Goal: Information Seeking & Learning: Compare options

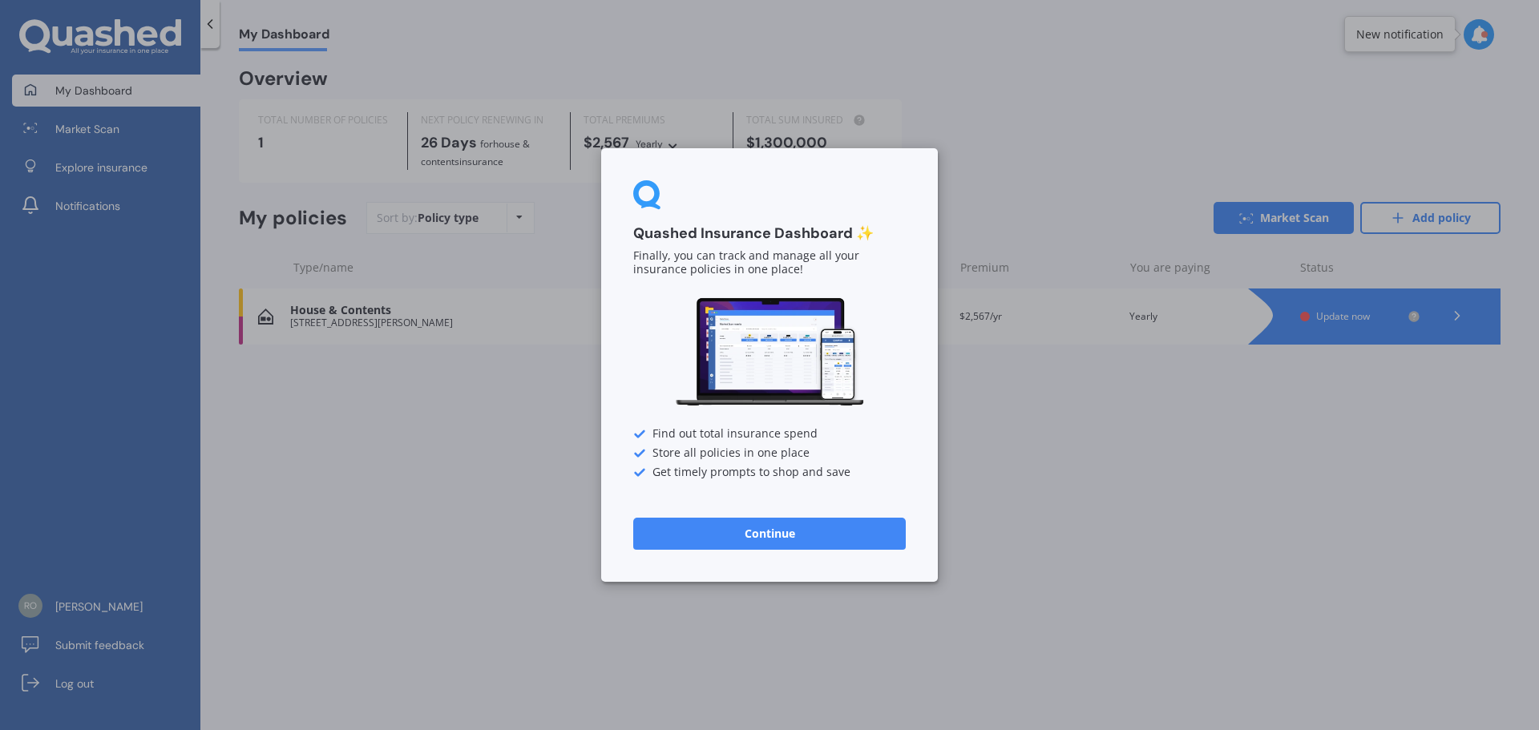
click at [786, 540] on button "Continue" at bounding box center [769, 534] width 273 height 32
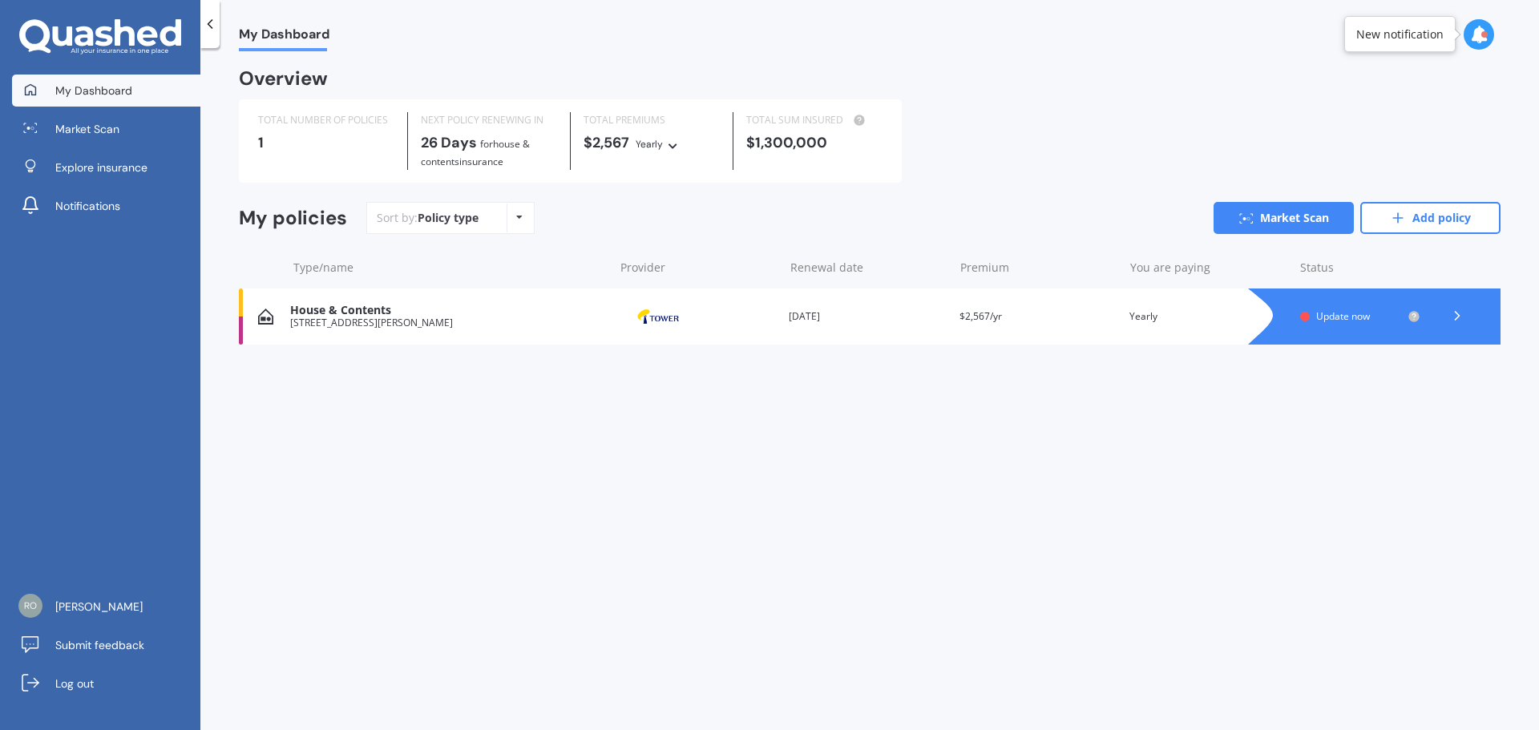
click at [1455, 310] on icon at bounding box center [1458, 316] width 16 height 16
click at [1455, 222] on link "Add policy" at bounding box center [1431, 218] width 140 height 32
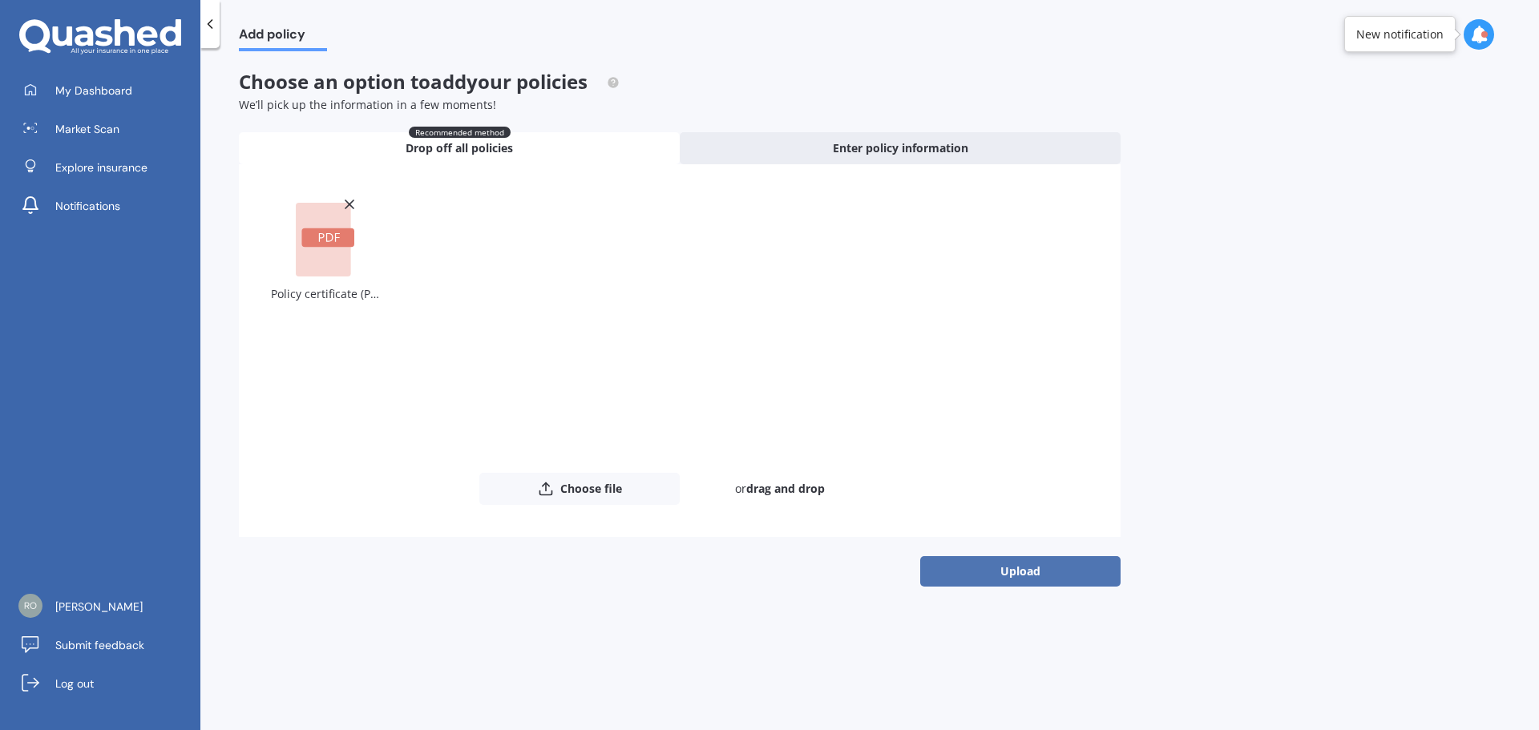
click at [1028, 576] on button "Upload" at bounding box center [1020, 571] width 200 height 30
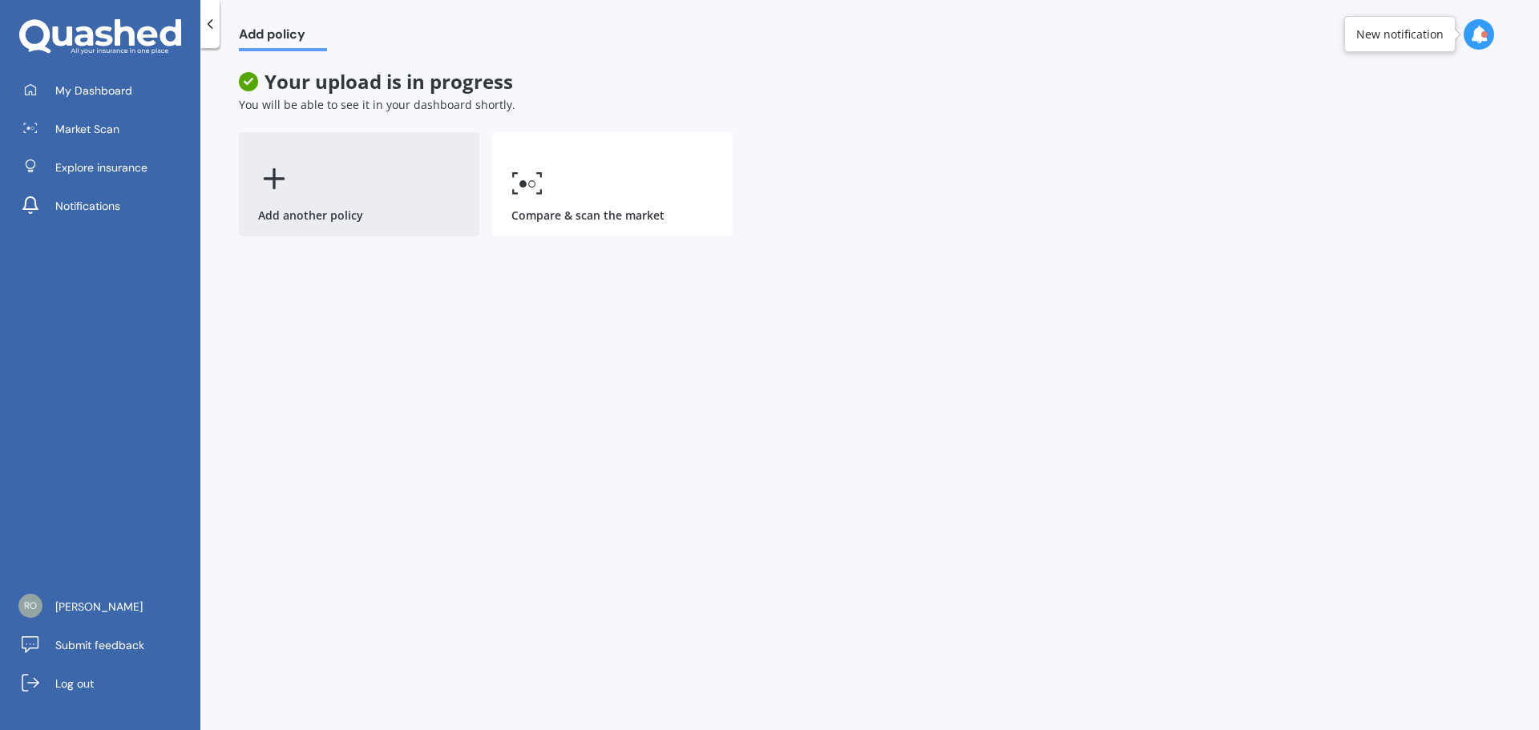
click at [322, 204] on div "Add another policy" at bounding box center [359, 184] width 241 height 104
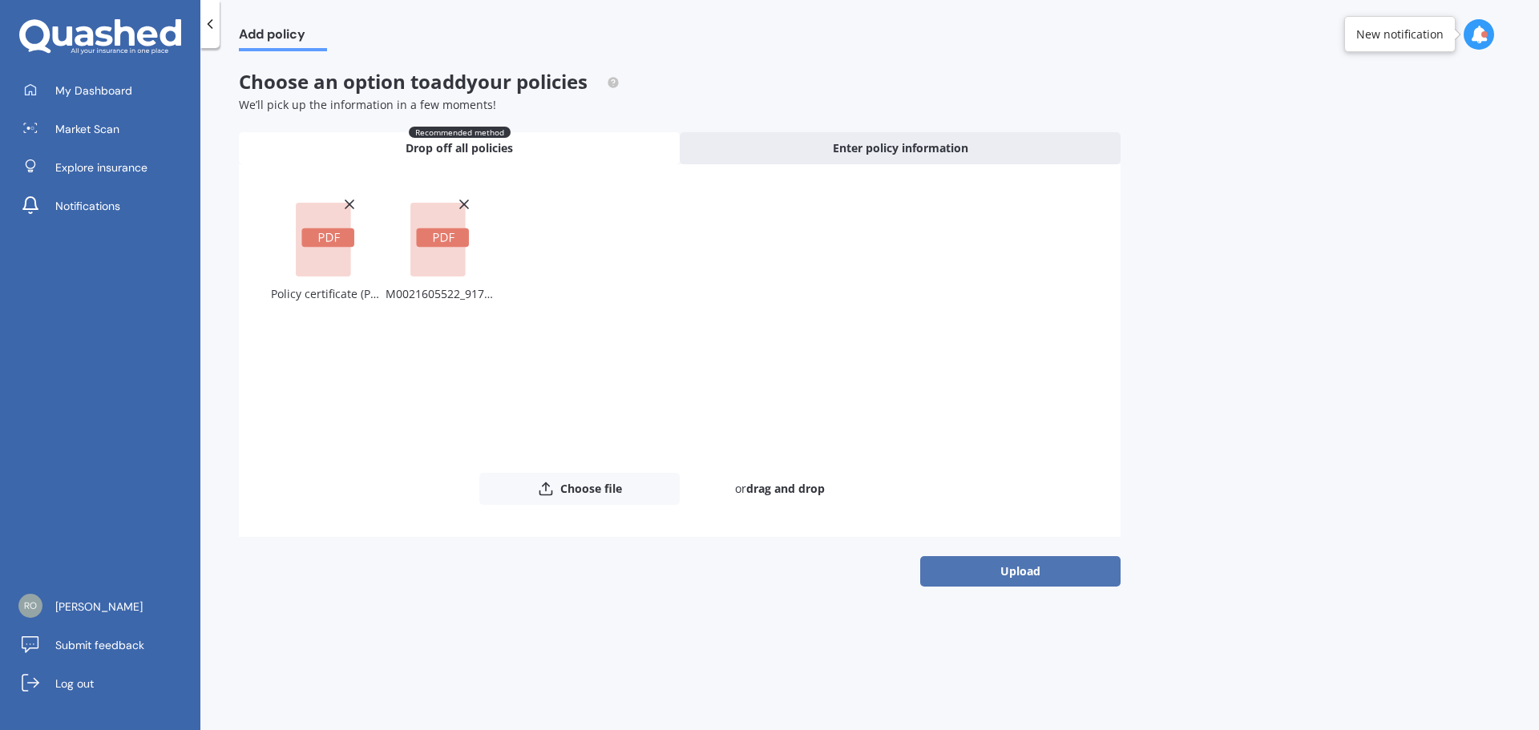
click at [1009, 578] on button "Upload" at bounding box center [1020, 571] width 200 height 30
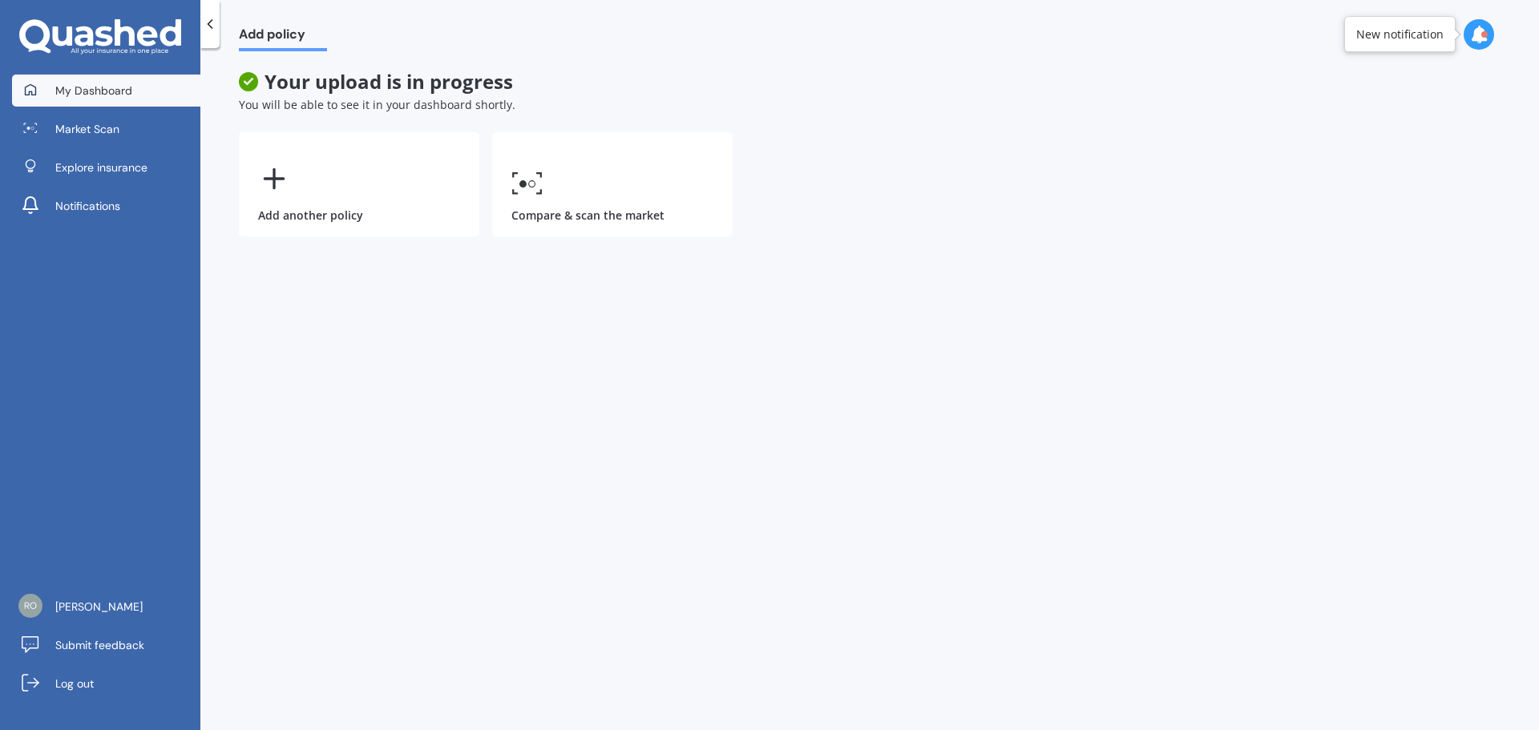
click at [136, 87] on link "My Dashboard" at bounding box center [106, 91] width 188 height 32
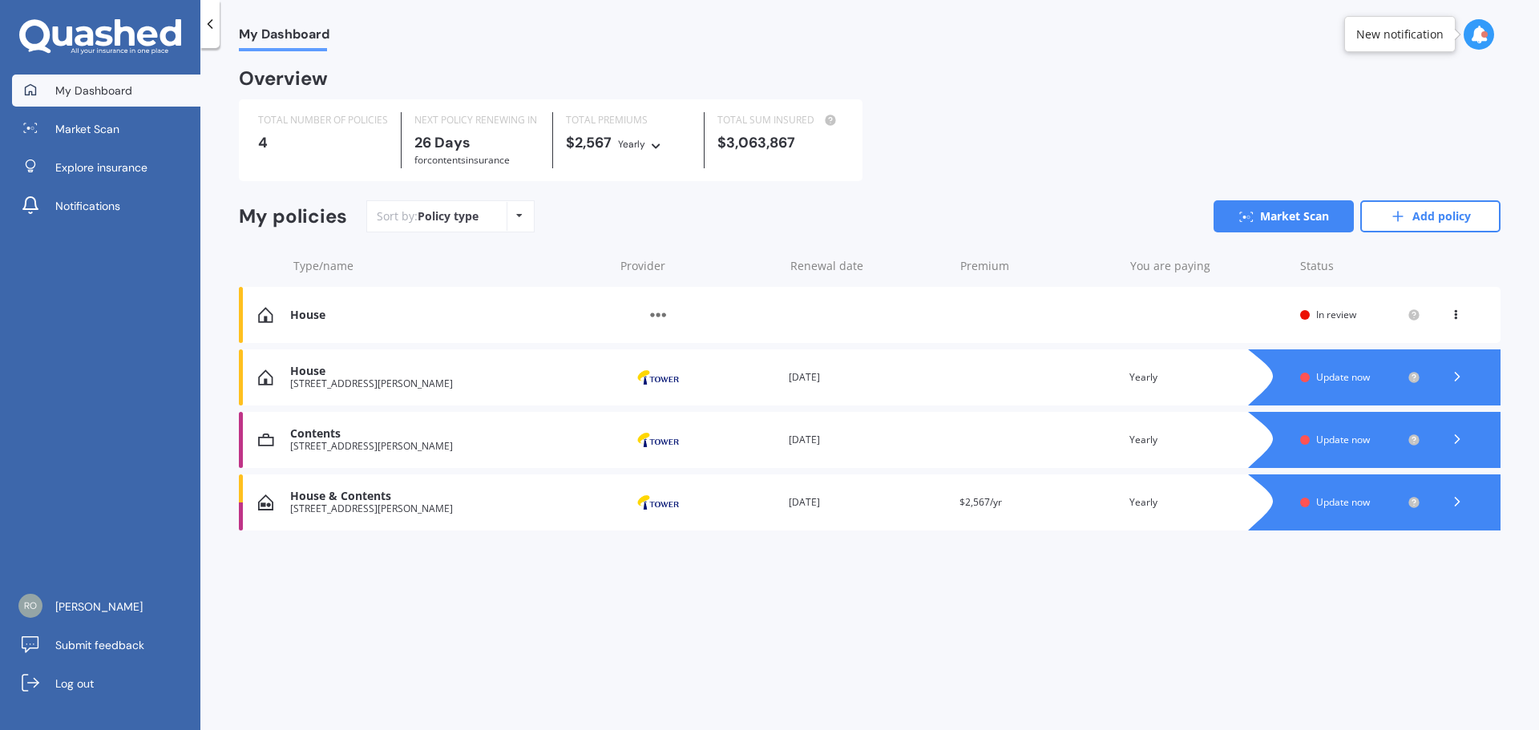
click at [1463, 504] on icon at bounding box center [1458, 502] width 16 height 16
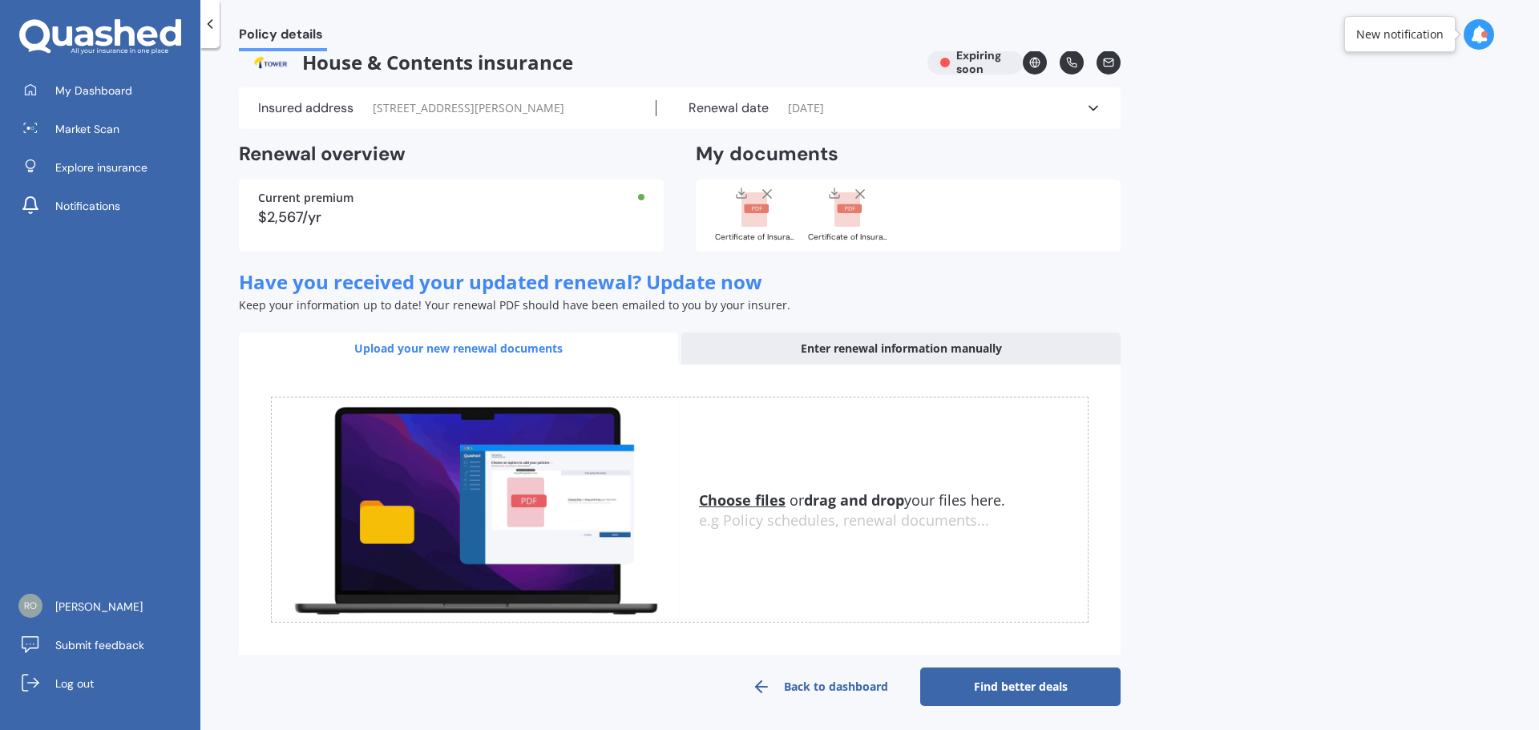
scroll to position [25, 0]
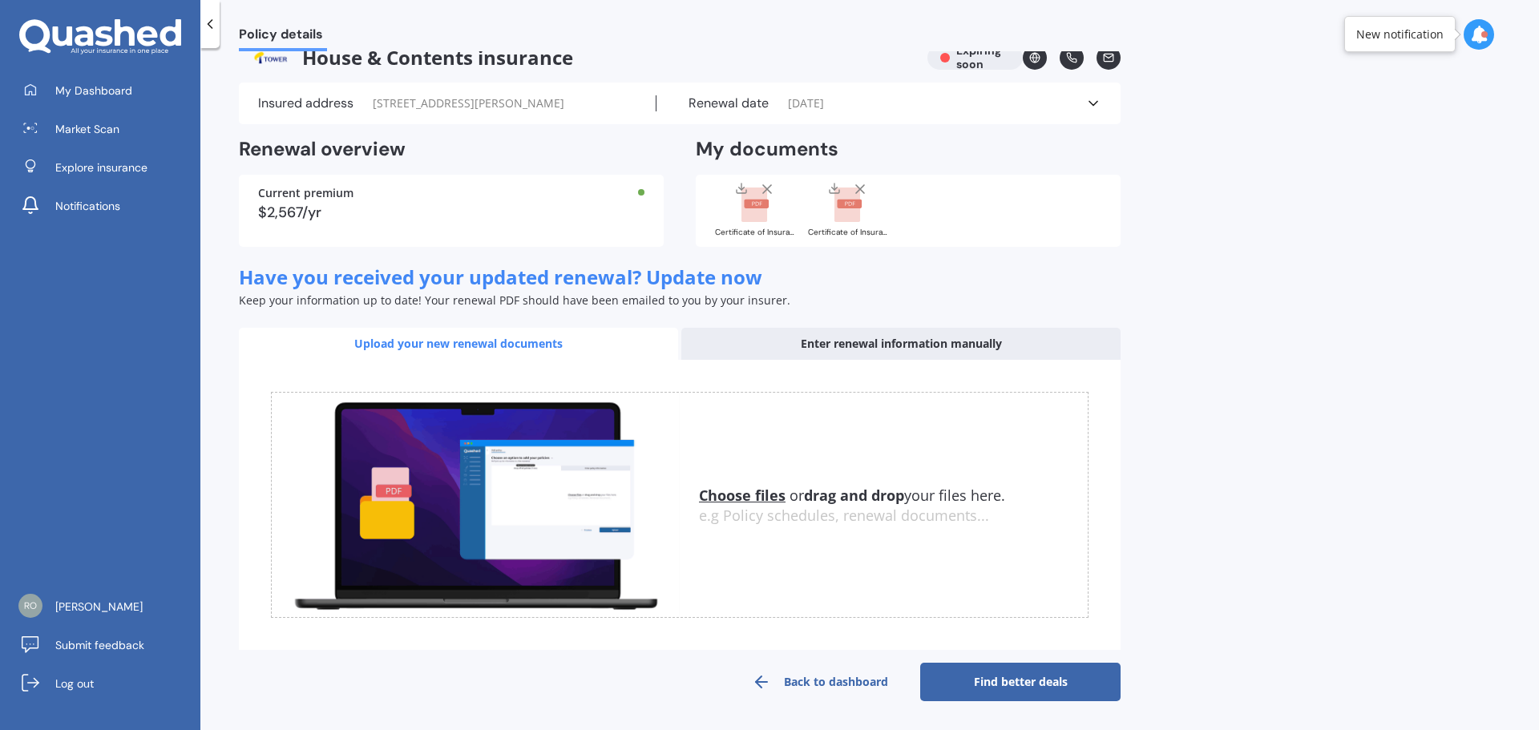
click at [208, 22] on icon at bounding box center [210, 24] width 16 height 16
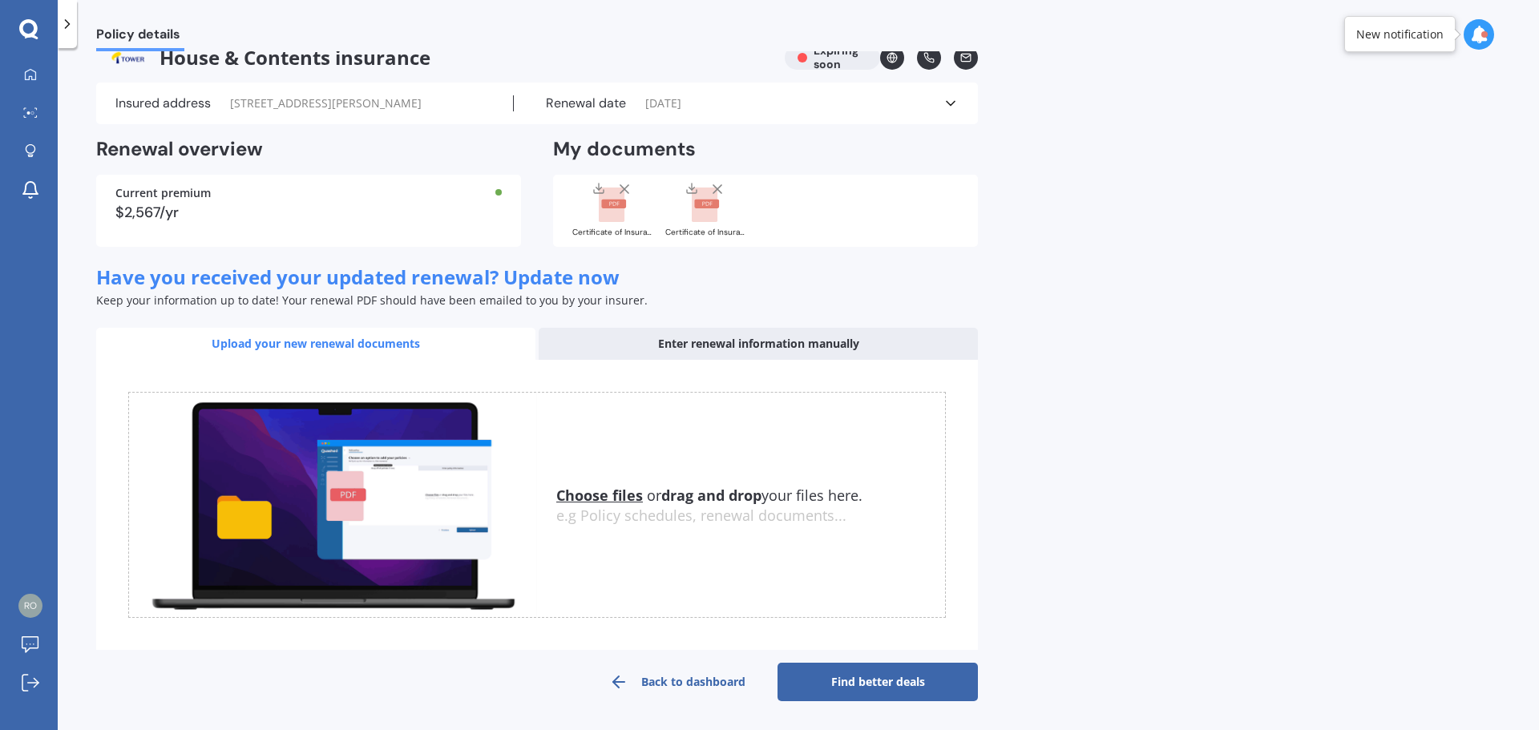
click at [64, 23] on icon at bounding box center [67, 24] width 16 height 16
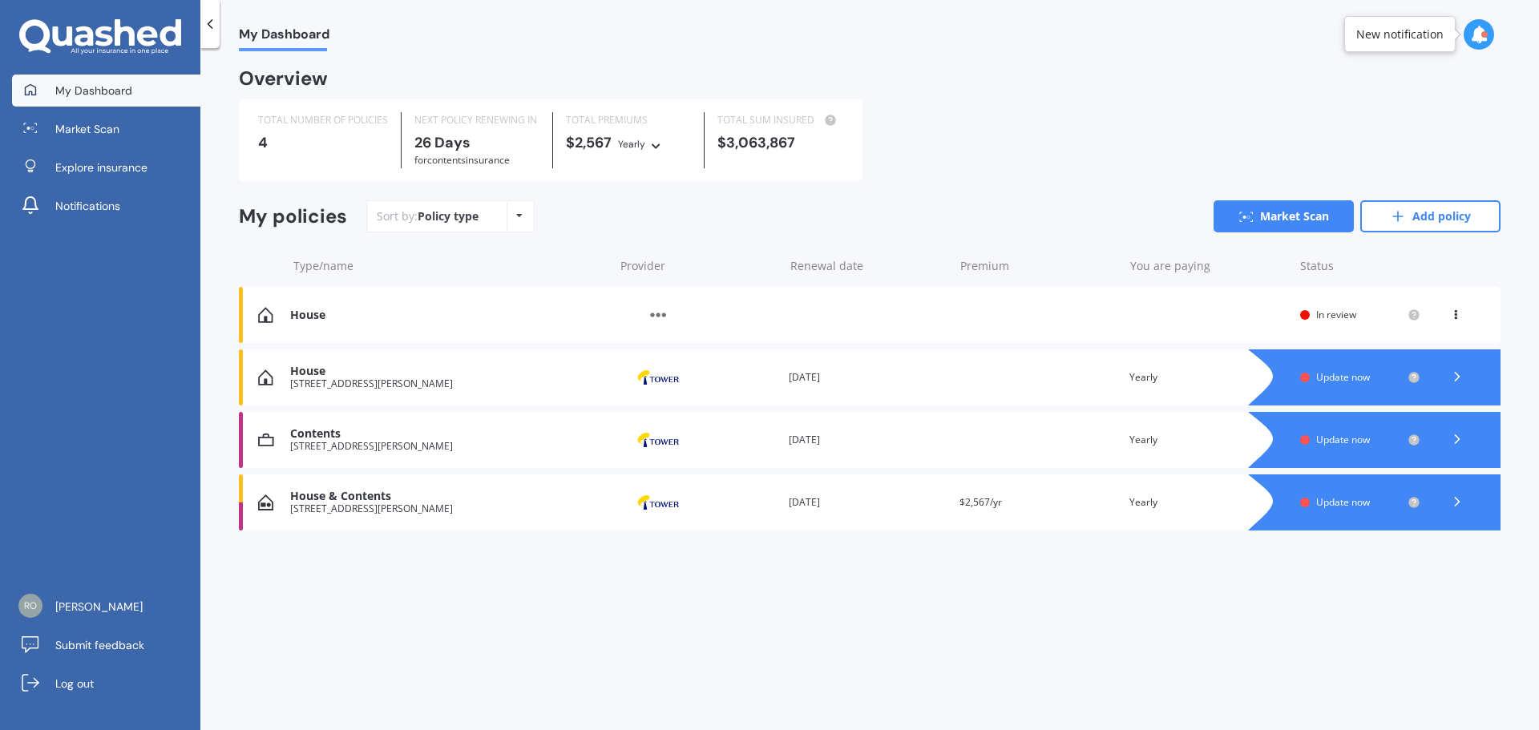
click at [1355, 378] on span "Update now" at bounding box center [1344, 377] width 54 height 14
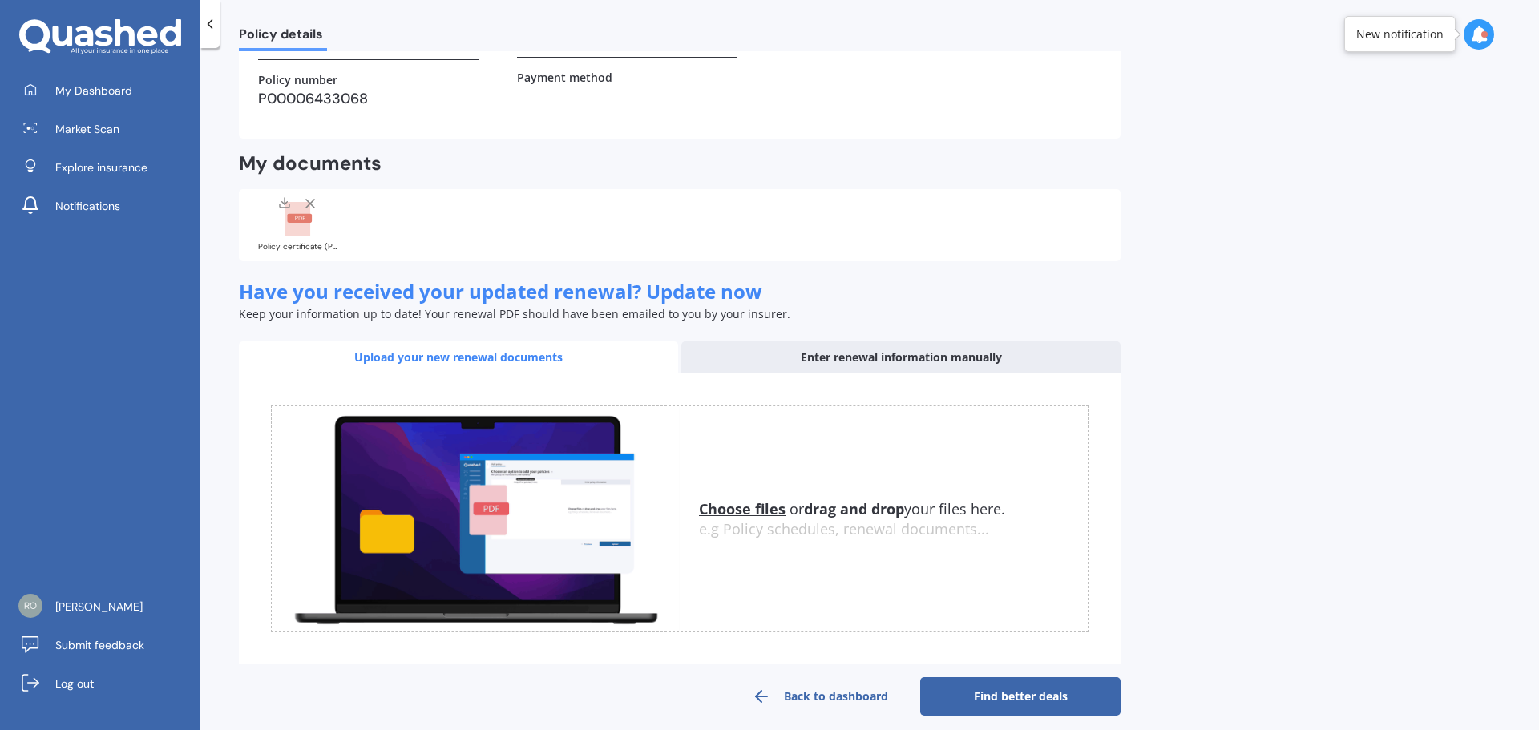
scroll to position [282, 0]
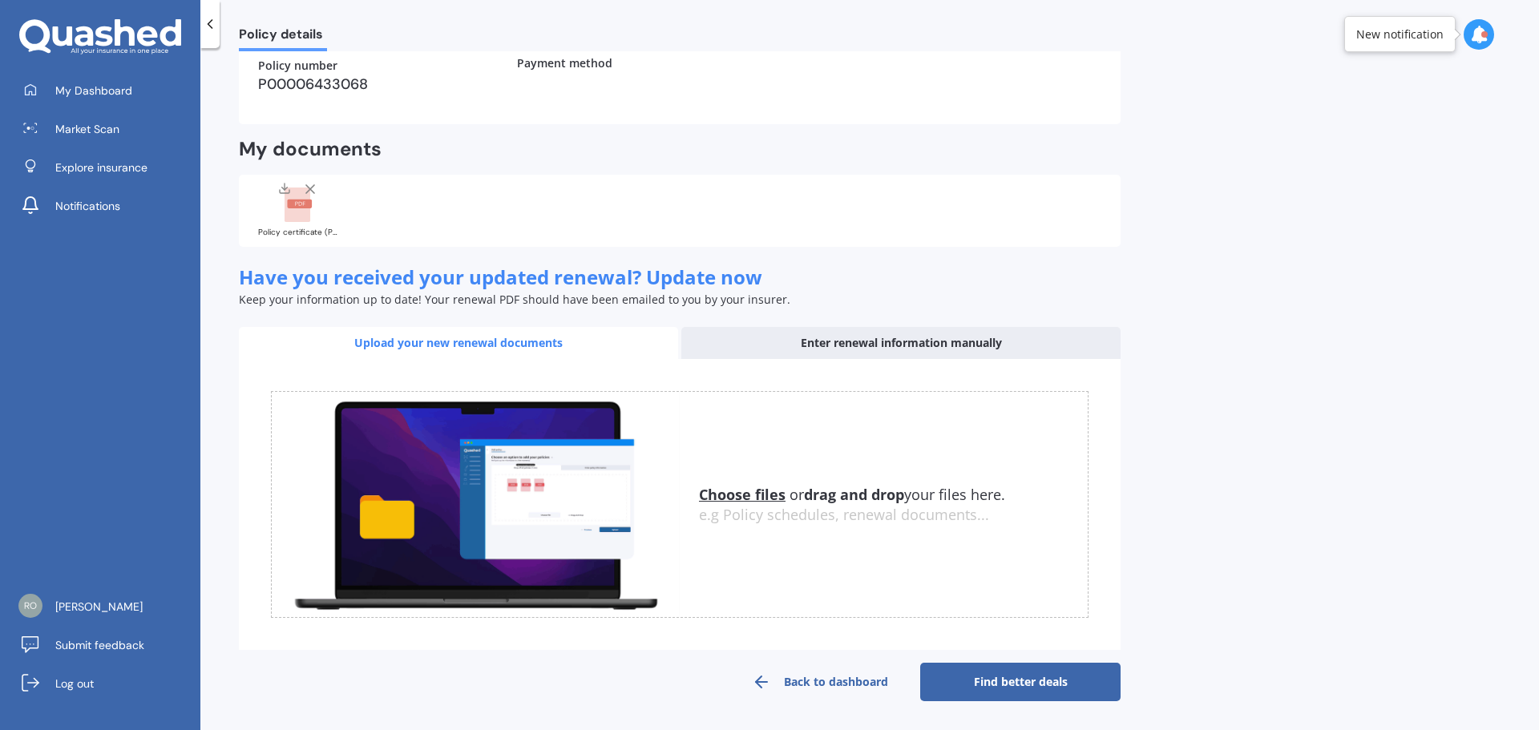
click at [1066, 689] on link "Find better deals" at bounding box center [1020, 682] width 200 height 38
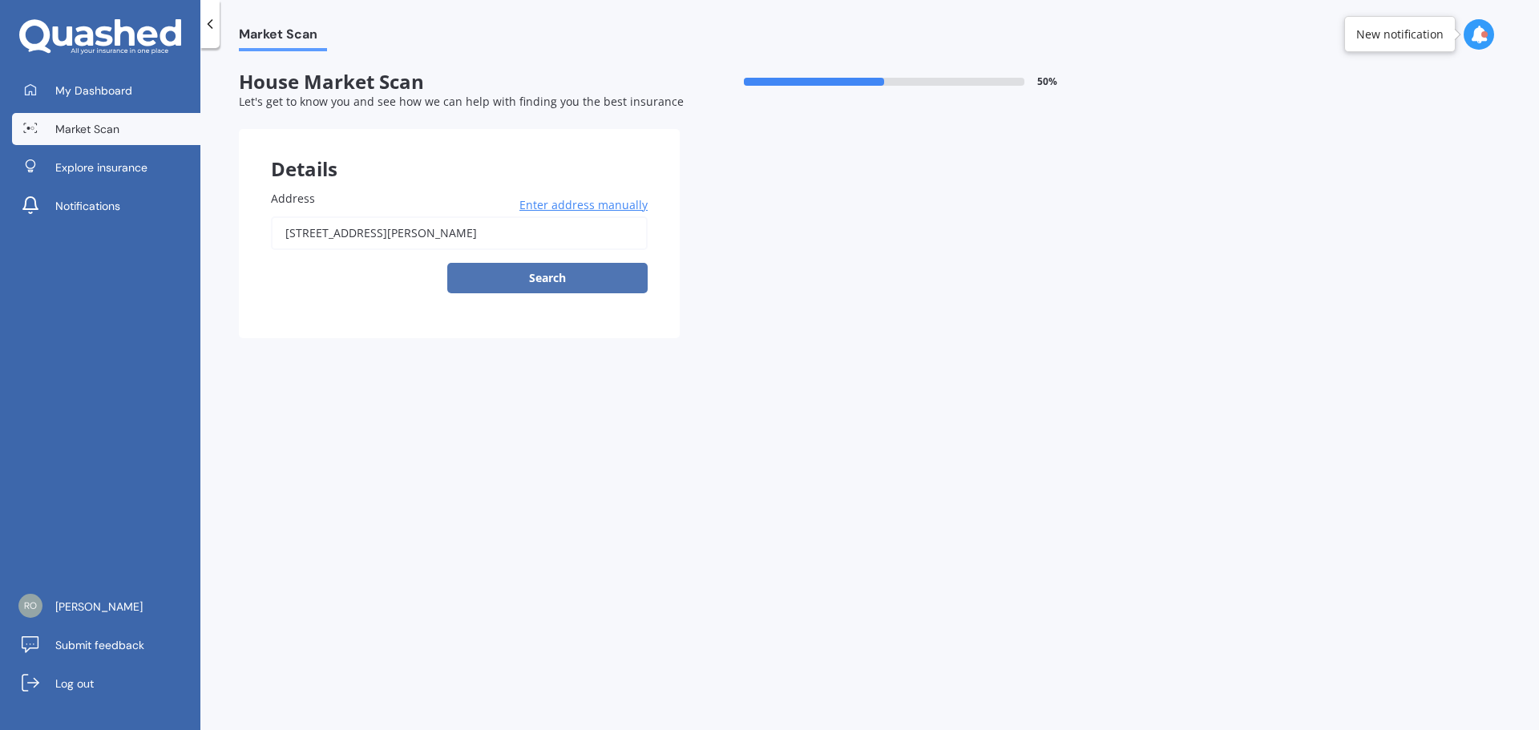
click at [555, 277] on button "Search" at bounding box center [547, 278] width 200 height 30
type input "[STREET_ADDRESS][PERSON_NAME]"
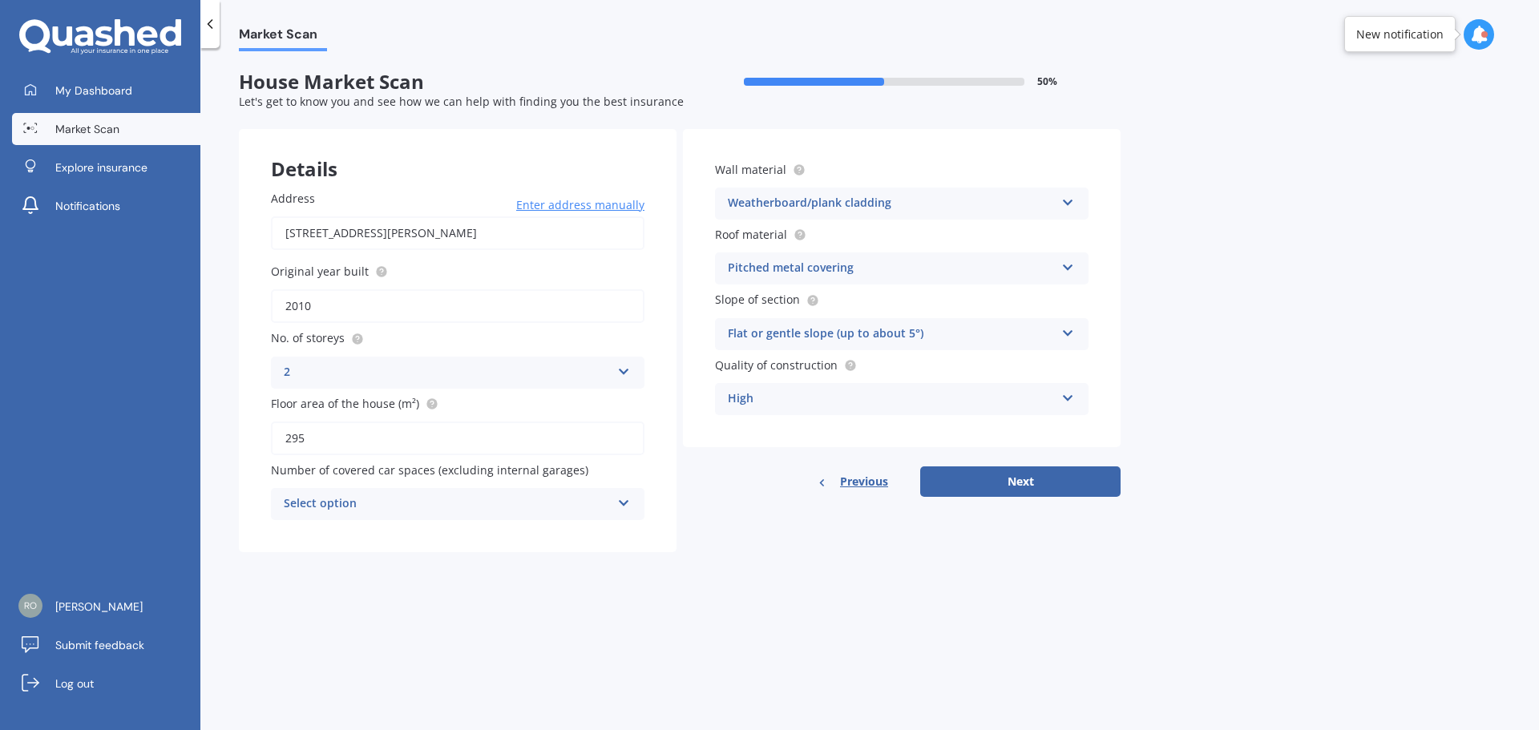
click at [626, 500] on icon at bounding box center [624, 500] width 14 height 11
click at [623, 502] on icon at bounding box center [624, 501] width 14 height 11
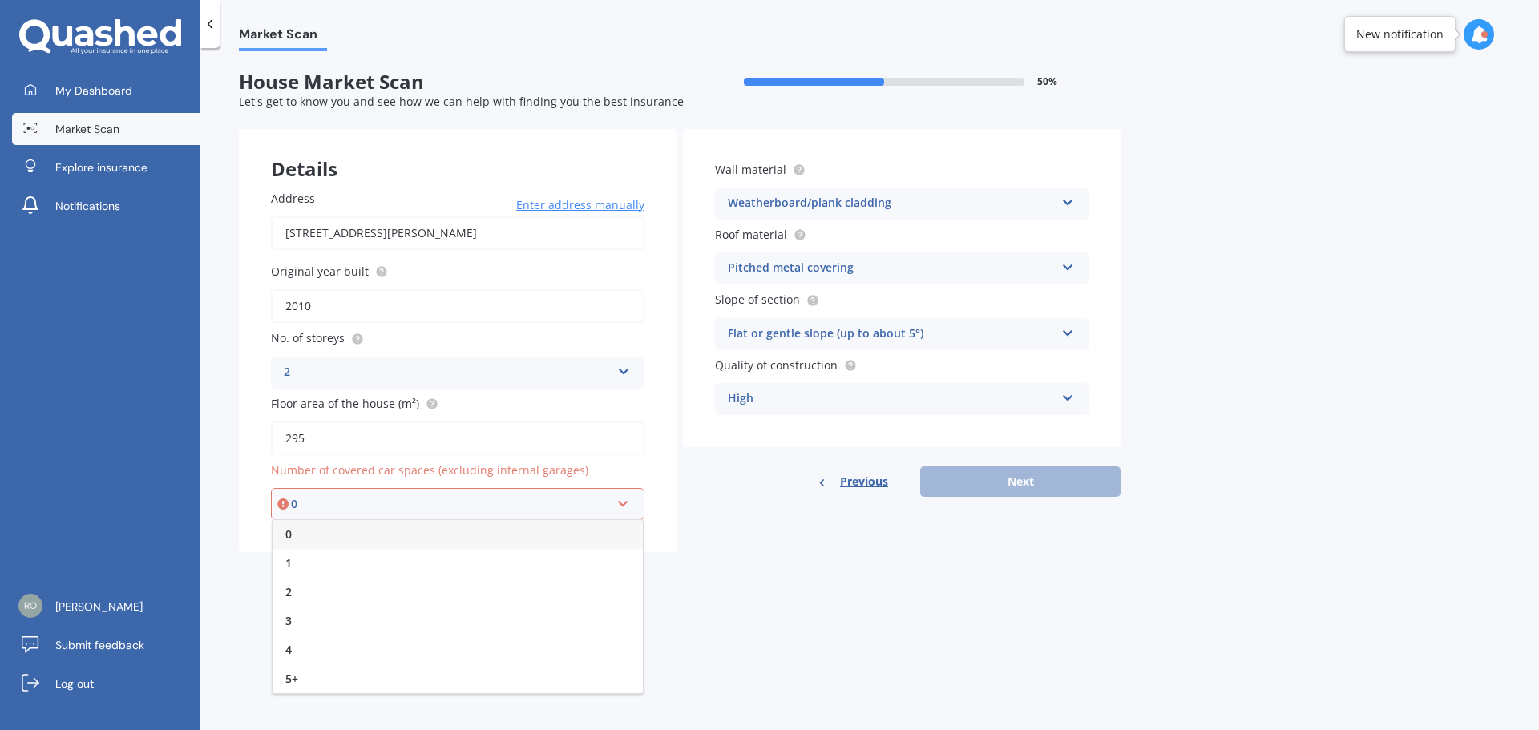
click at [567, 504] on div "0" at bounding box center [450, 505] width 319 height 18
click at [628, 504] on icon at bounding box center [624, 501] width 14 height 11
click at [571, 522] on div "0" at bounding box center [458, 534] width 370 height 29
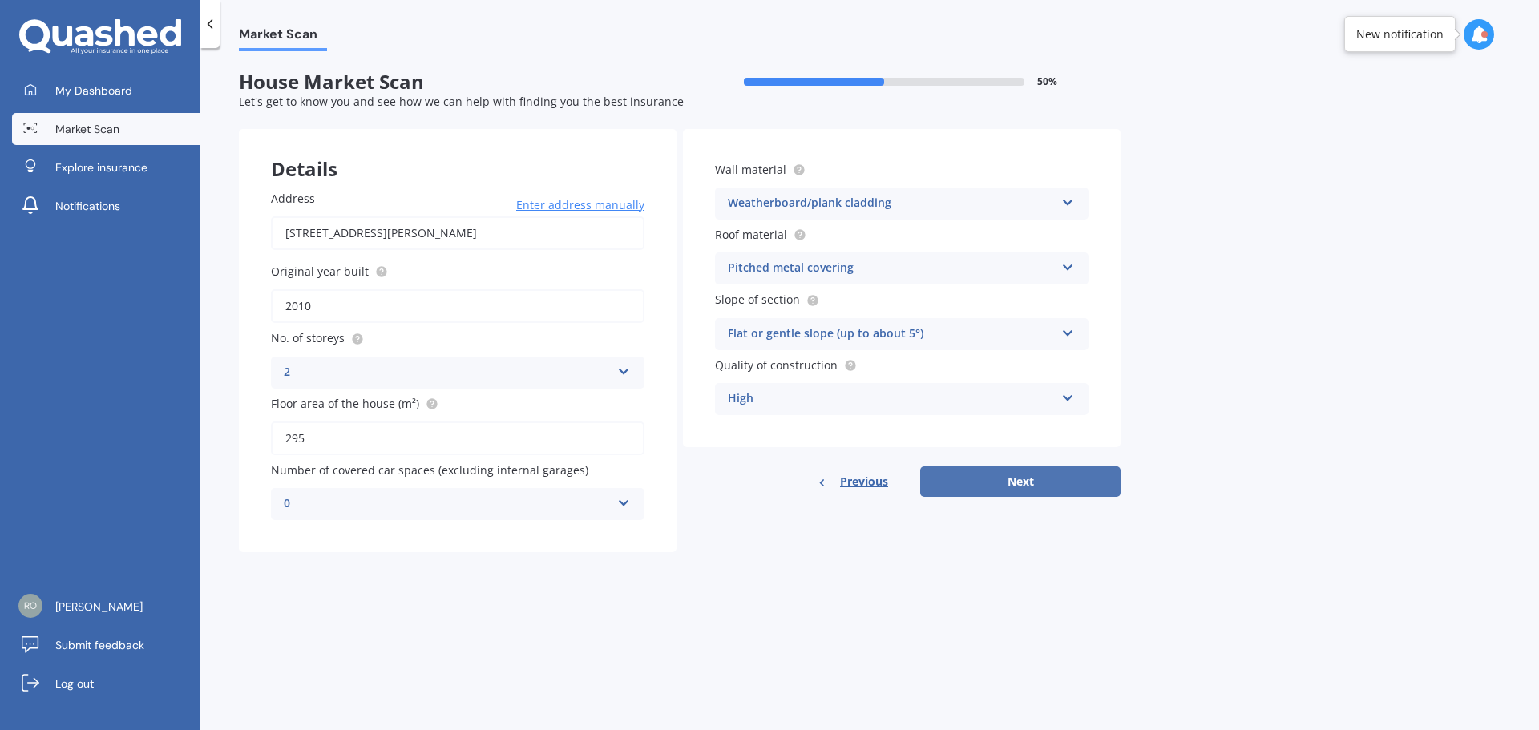
click at [1046, 479] on button "Next" at bounding box center [1020, 482] width 200 height 30
select select "14"
select select "05"
select select "1975"
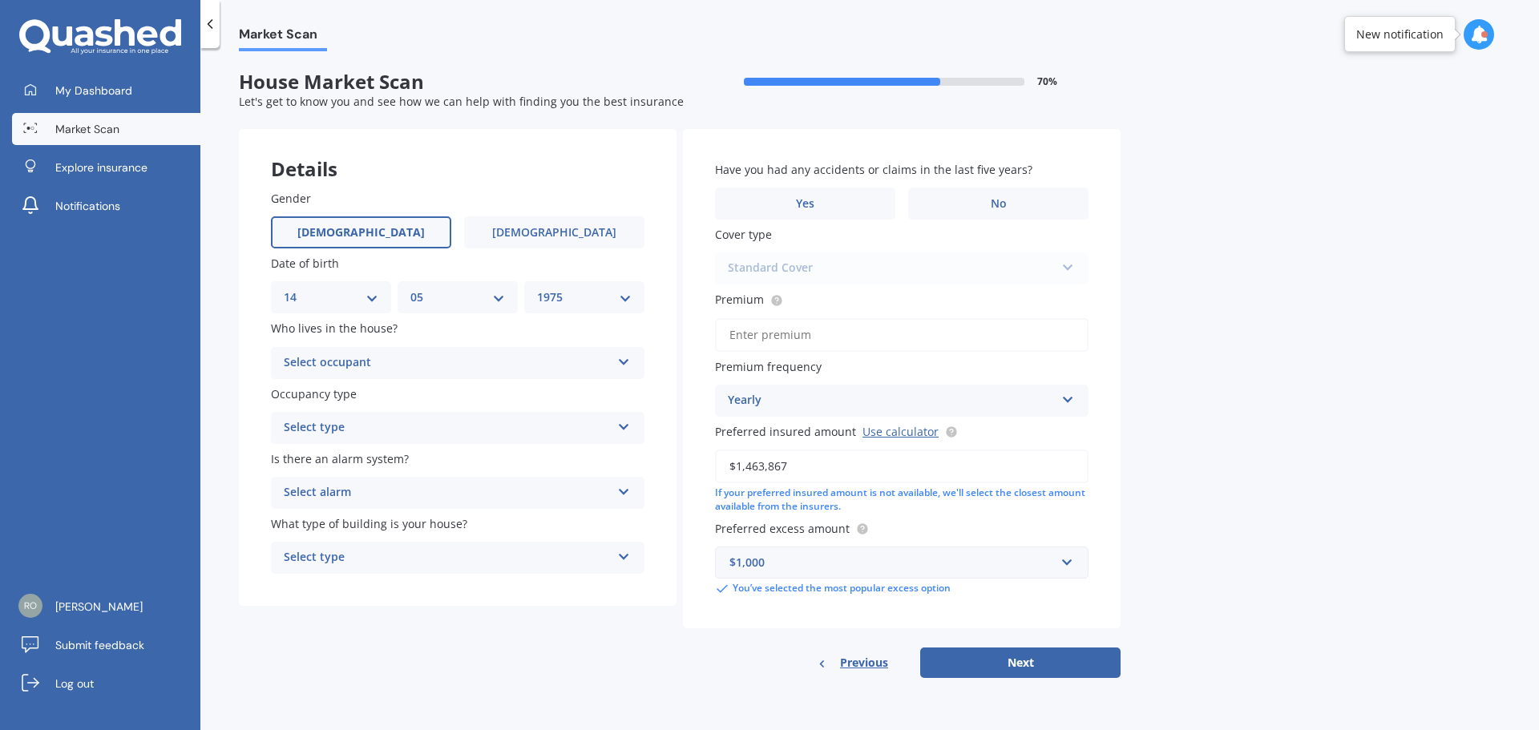
click at [432, 365] on div "Select occupant" at bounding box center [447, 363] width 327 height 19
click at [429, 390] on div "Owner" at bounding box center [458, 394] width 372 height 29
click at [426, 427] on div "Select type" at bounding box center [447, 428] width 327 height 19
click at [428, 465] on div "Permanent" at bounding box center [458, 459] width 372 height 29
click at [439, 487] on div "Select alarm" at bounding box center [447, 492] width 327 height 19
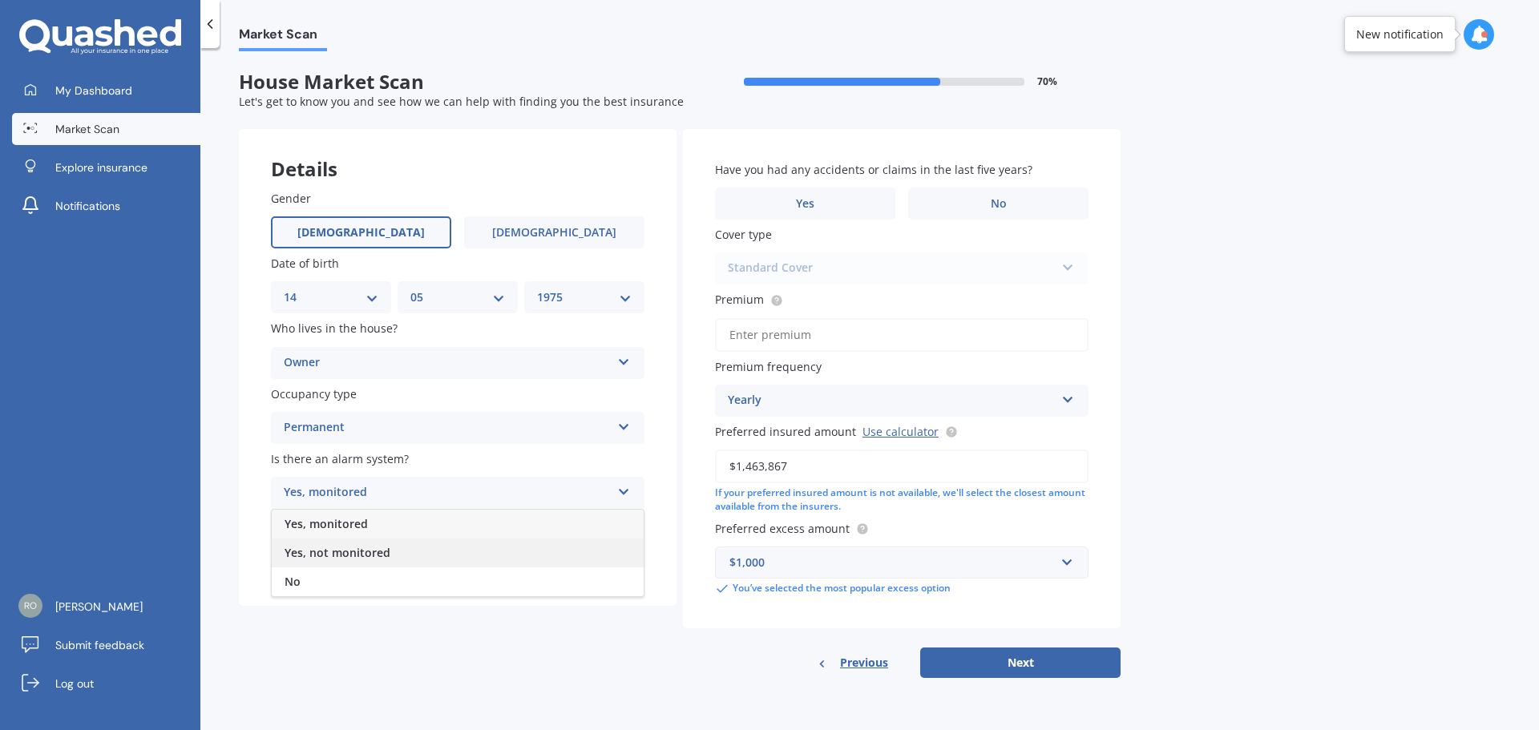
click at [434, 548] on div "Yes, not monitored" at bounding box center [458, 553] width 372 height 29
click at [436, 562] on div "Select type" at bounding box center [447, 557] width 327 height 19
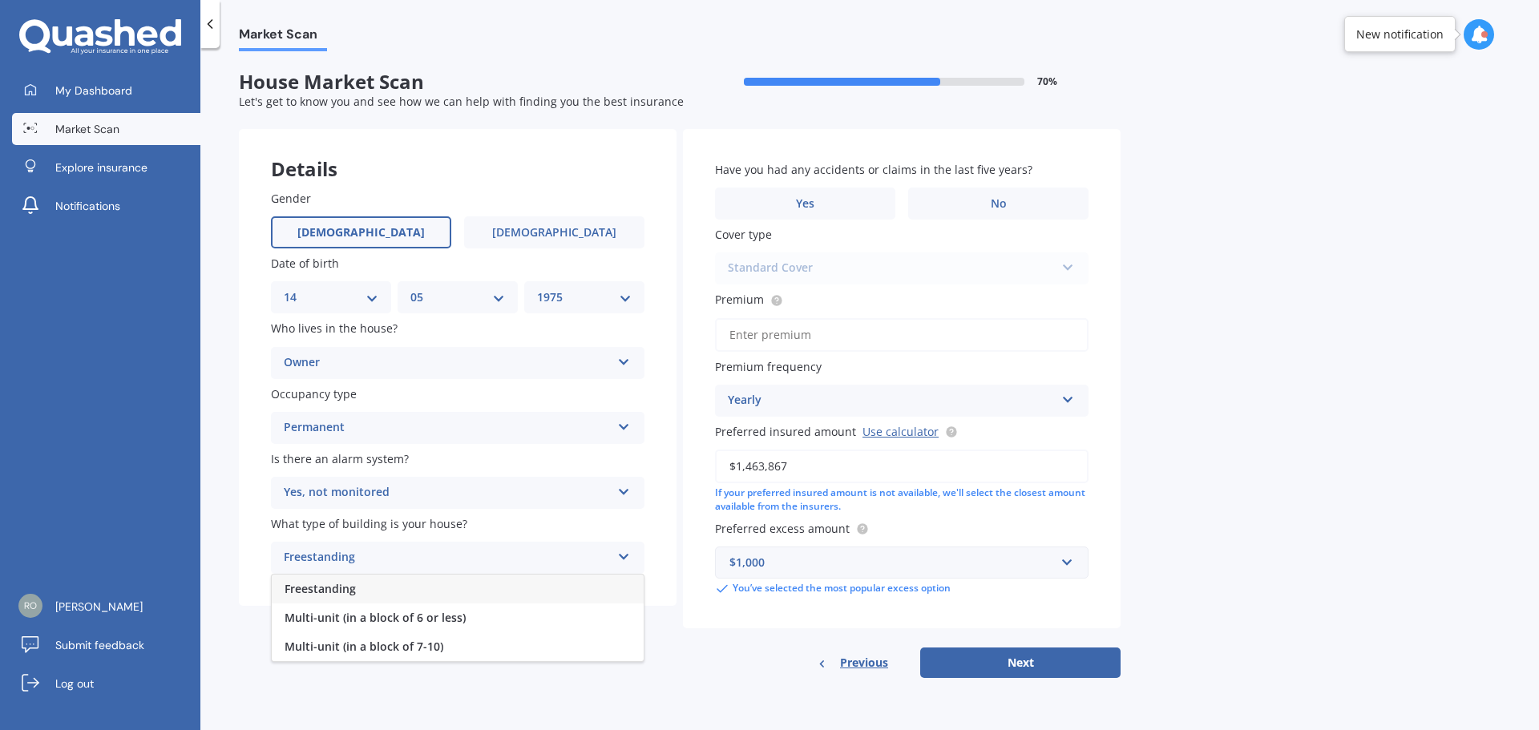
click at [434, 593] on div "Freestanding" at bounding box center [458, 589] width 372 height 29
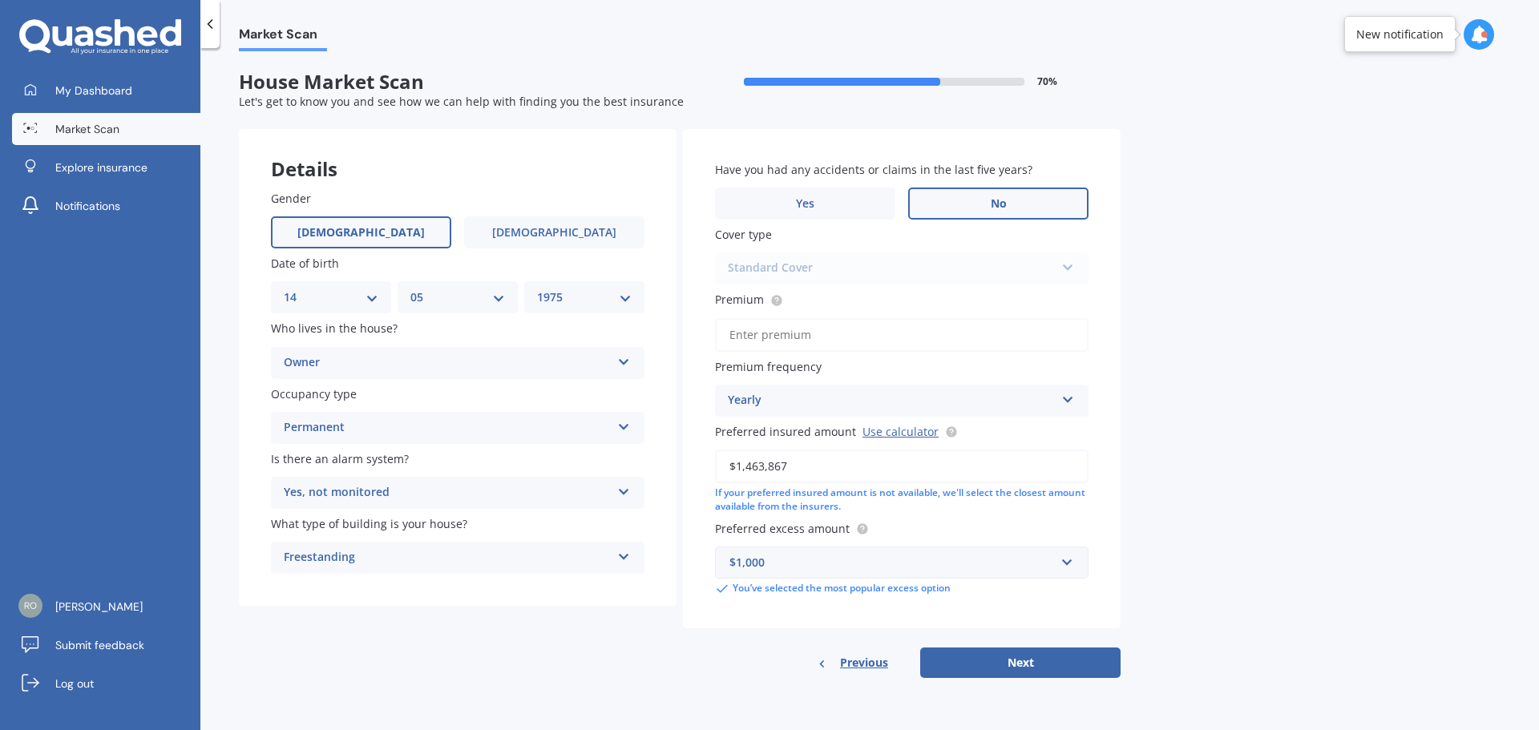
click at [978, 203] on label "No" at bounding box center [998, 204] width 180 height 32
click at [0, 0] on input "No" at bounding box center [0, 0] width 0 height 0
click at [1070, 269] on div "Standard Cover Standard Cover Premium Cover Plus" at bounding box center [902, 269] width 374 height 32
click at [864, 337] on input "Premium" at bounding box center [902, 335] width 374 height 34
click at [833, 339] on input "Premium" at bounding box center [902, 335] width 374 height 34
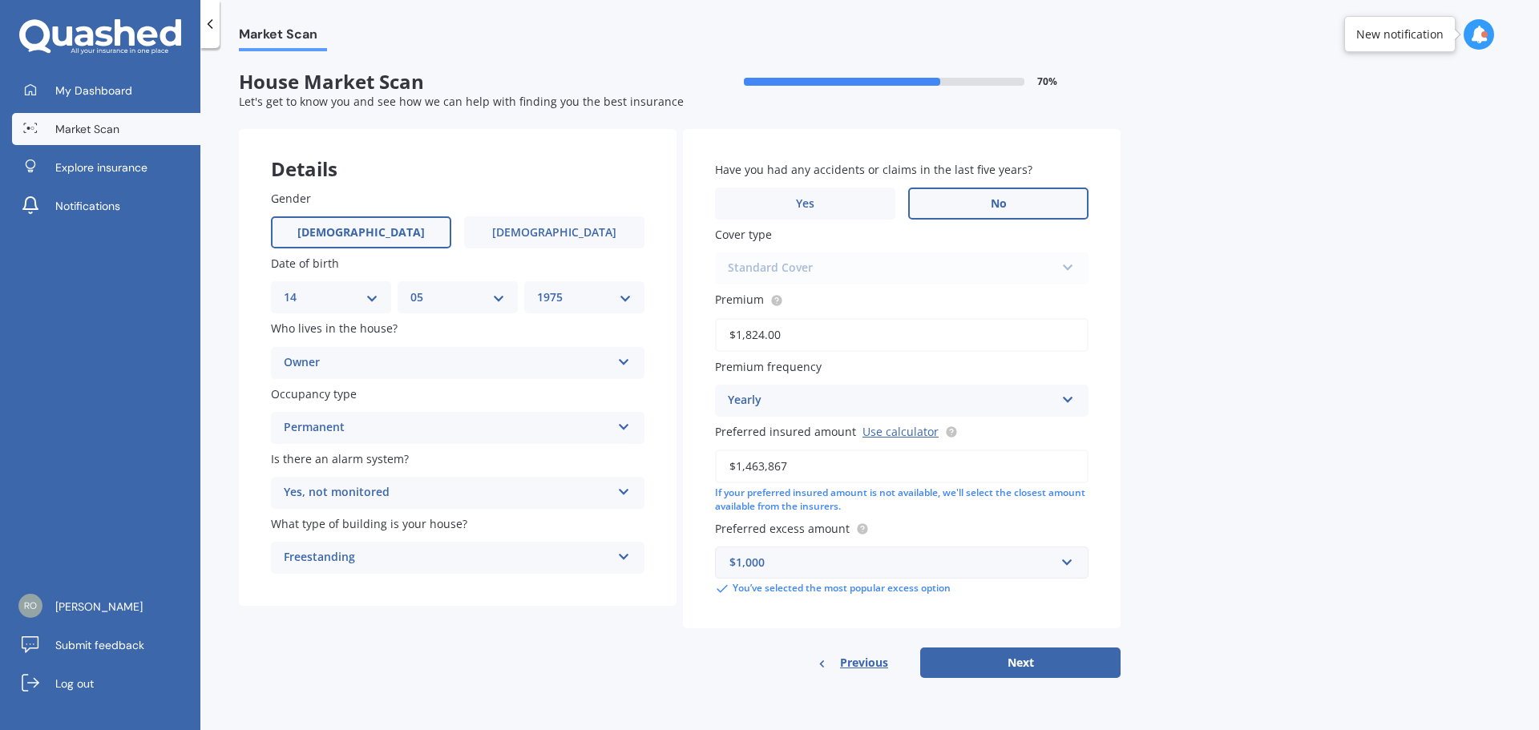
type input "$1,824.00"
click at [1122, 444] on div "Market Scan House Market Scan 70 % Let's get to know you and see how we can hel…" at bounding box center [869, 392] width 1339 height 682
click at [1021, 672] on button "Next" at bounding box center [1020, 663] width 200 height 30
select select "14"
select select "05"
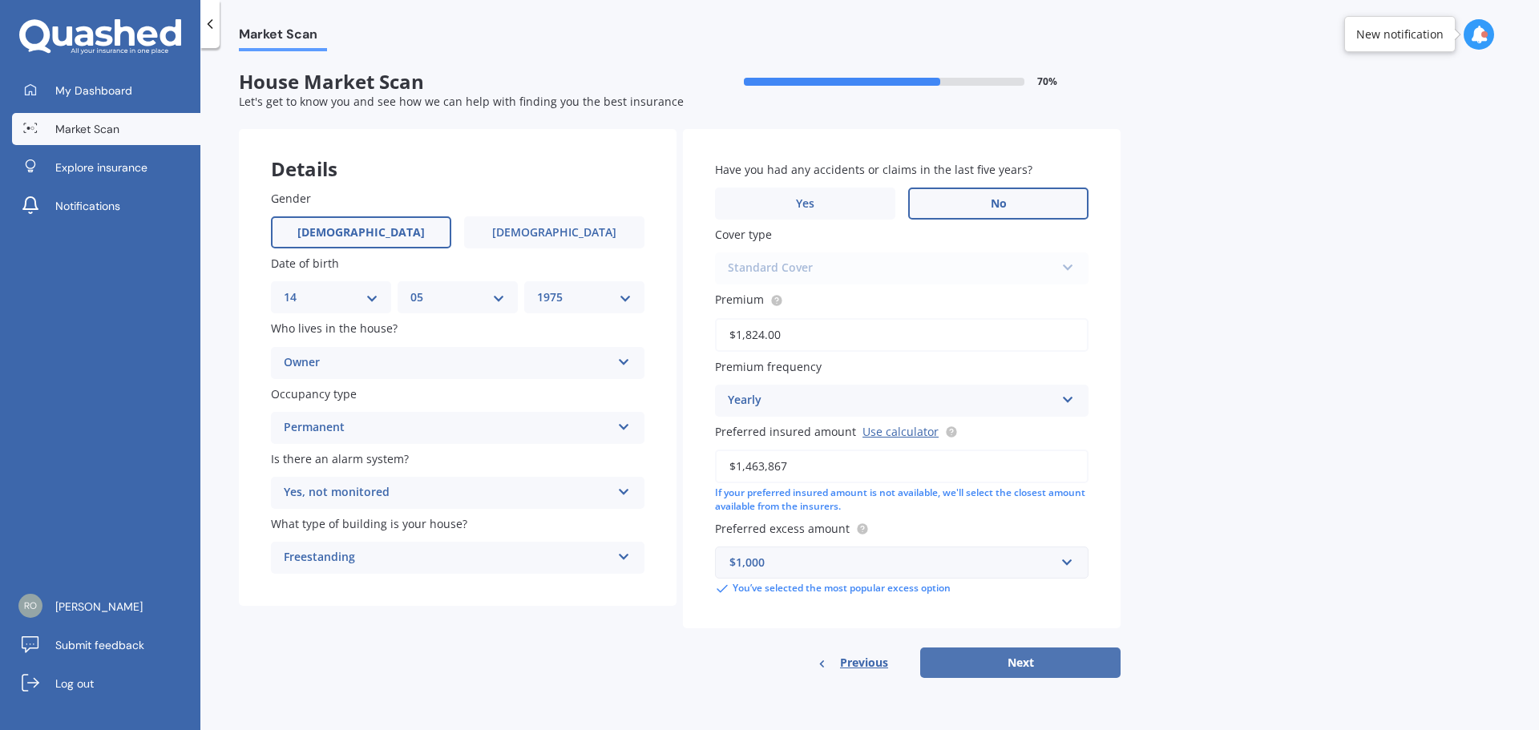
select select "1975"
